Goal: Task Accomplishment & Management: Manage account settings

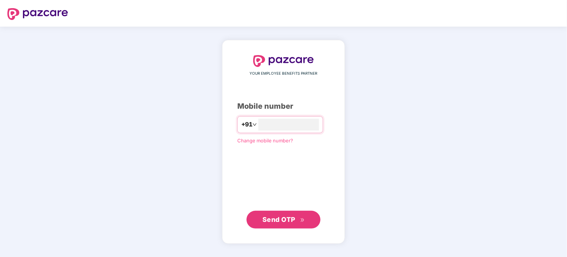
type input "**********"
click at [282, 217] on span "Send OTP" at bounding box center [278, 219] width 33 height 8
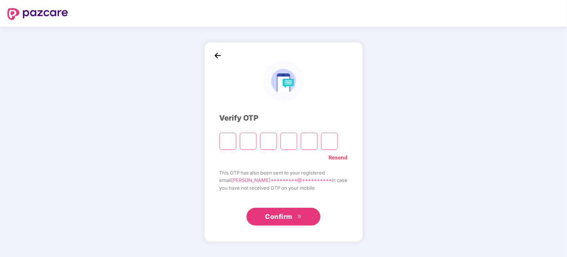
type input "*"
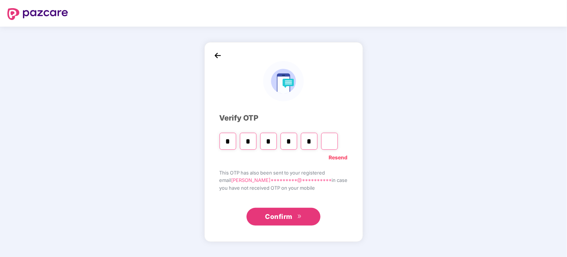
type input "*"
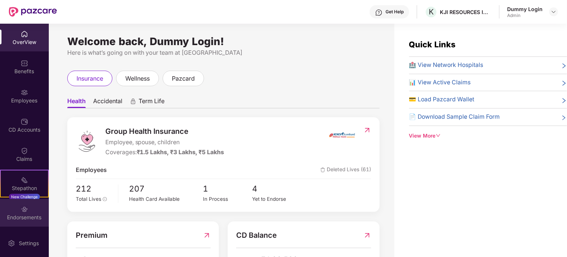
scroll to position [57, 0]
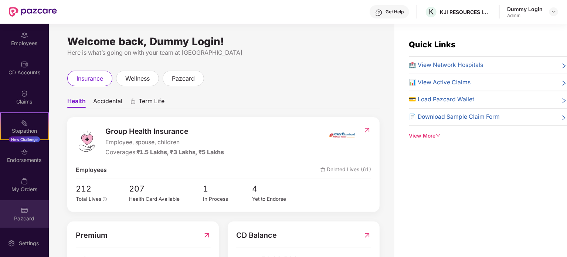
click at [28, 212] on div "Pazcard" at bounding box center [24, 214] width 49 height 28
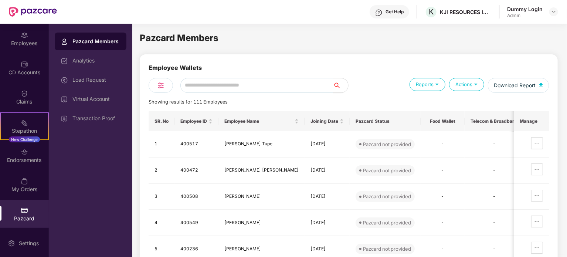
click at [87, 121] on div "Transaction Proof" at bounding box center [91, 118] width 72 height 18
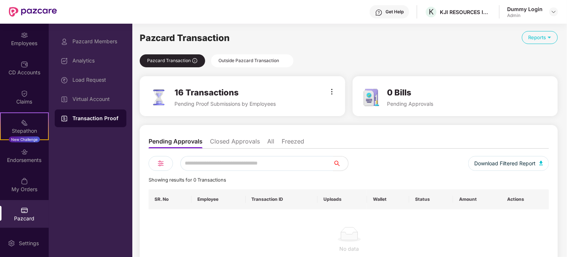
click at [246, 63] on div "Outside Pazcard Transaction" at bounding box center [252, 60] width 82 height 13
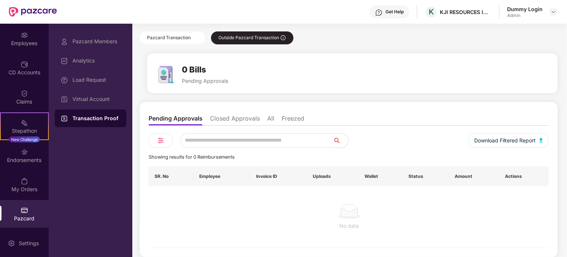
scroll to position [23, 0]
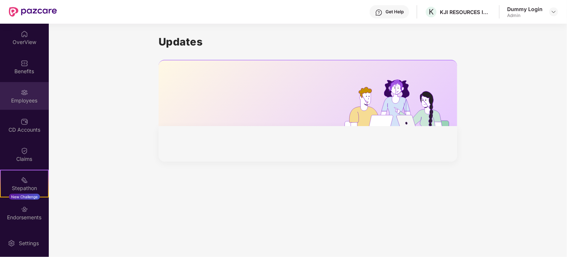
click at [26, 97] on div "Employees" at bounding box center [24, 100] width 49 height 7
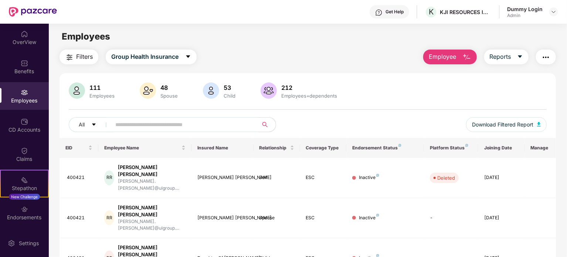
click at [142, 126] on input "text" at bounding box center [181, 124] width 133 height 11
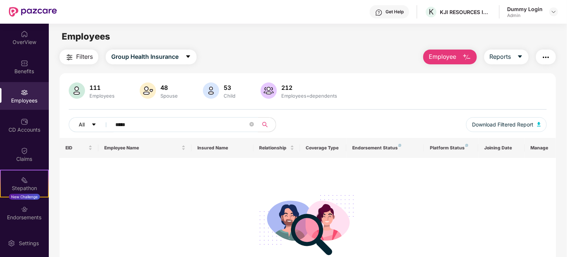
drag, startPoint x: 139, startPoint y: 125, endPoint x: 100, endPoint y: 118, distance: 39.1
click at [100, 118] on div "All *****" at bounding box center [188, 124] width 239 height 15
type input "*****"
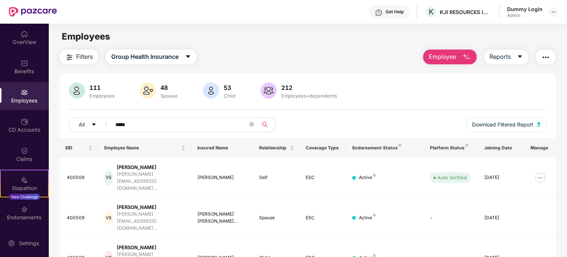
scroll to position [35, 0]
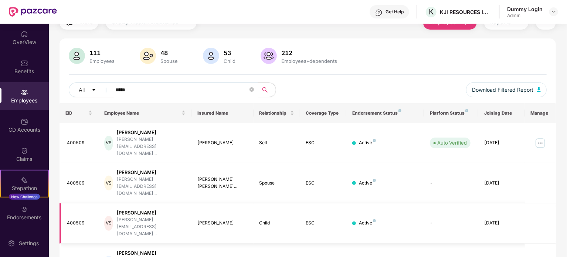
drag, startPoint x: 194, startPoint y: 187, endPoint x: 241, endPoint y: 187, distance: 47.3
click at [241, 203] on td "Dhiyara Vivek Shetty" at bounding box center [222, 223] width 62 height 40
copy div "Dhiyara Vivek Shetty"
drag, startPoint x: 144, startPoint y: 183, endPoint x: 78, endPoint y: 193, distance: 67.2
click at [144, 209] on div "Vivek Vasu Shetty" at bounding box center [151, 212] width 69 height 7
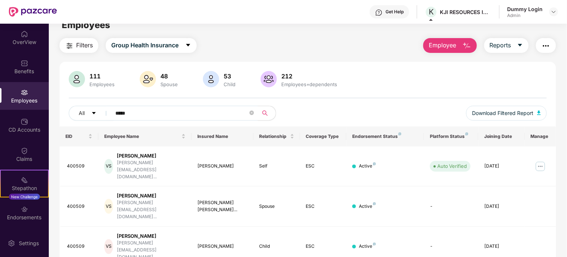
scroll to position [0, 0]
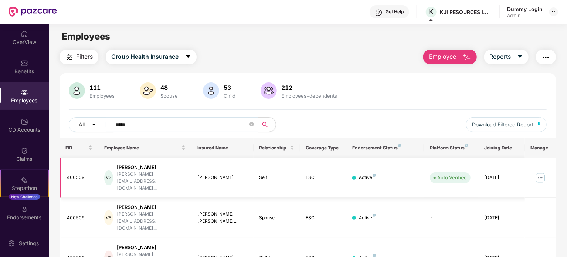
click at [542, 172] on img at bounding box center [540, 178] width 12 height 12
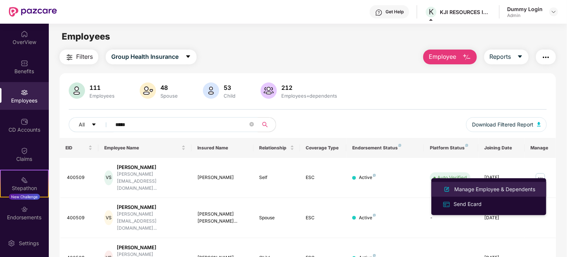
click at [475, 189] on div "Manage Employee & Dependents" at bounding box center [495, 189] width 84 height 8
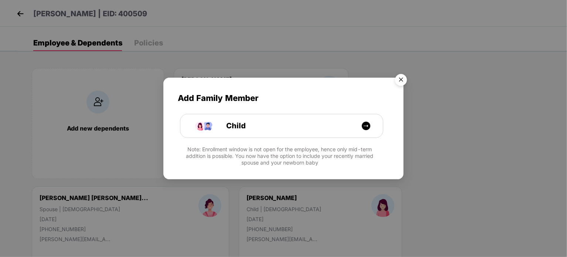
click at [403, 81] on img "Close" at bounding box center [401, 81] width 21 height 21
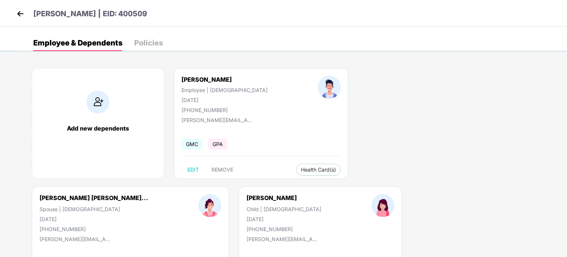
scroll to position [37, 0]
